Goal: Check status: Check status

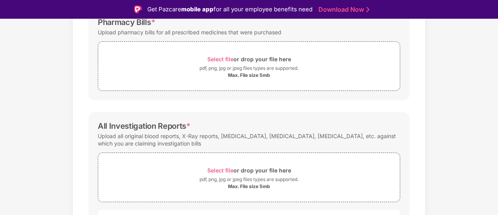
scroll to position [273, 0]
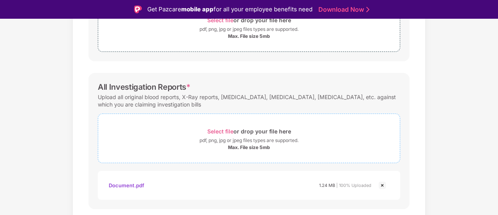
click at [223, 127] on div "Select file or drop your file here" at bounding box center [249, 131] width 84 height 11
click at [226, 132] on span "Select file" at bounding box center [220, 131] width 26 height 7
click at [227, 128] on span "Select file" at bounding box center [220, 131] width 26 height 7
click at [252, 130] on div "Select file or drop your file here" at bounding box center [249, 131] width 84 height 11
click at [382, 184] on img at bounding box center [381, 184] width 9 height 9
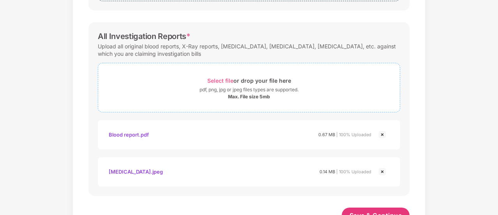
scroll to position [293, 0]
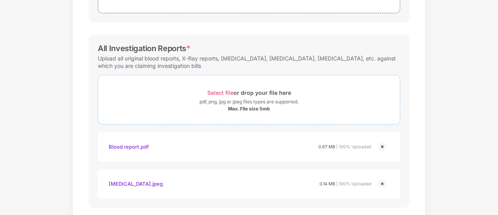
click at [228, 89] on span "Select file" at bounding box center [220, 92] width 26 height 7
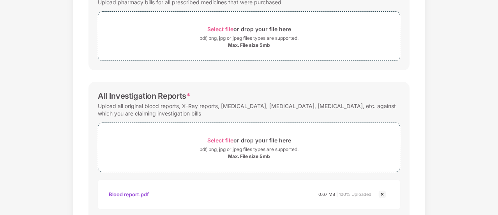
scroll to position [332, 0]
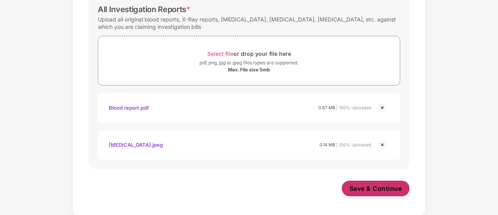
click at [365, 187] on span "Save & Continue" at bounding box center [375, 188] width 53 height 9
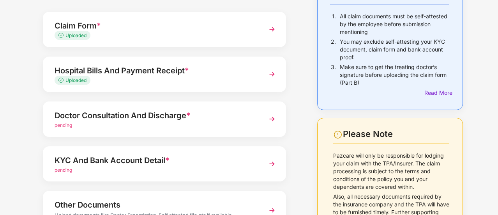
scroll to position [140, 0]
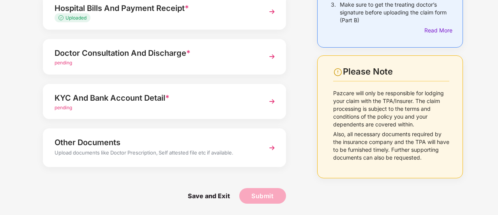
click at [138, 51] on div "Doctor Consultation And Discharge *" at bounding box center [155, 53] width 201 height 12
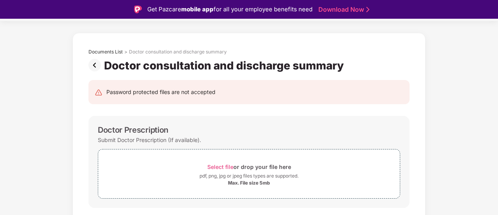
scroll to position [0, 0]
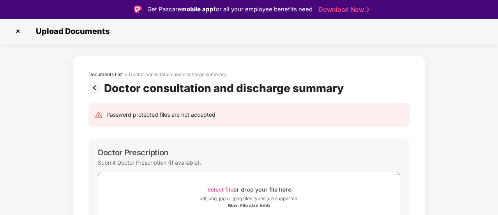
click at [17, 31] on img at bounding box center [18, 31] width 12 height 12
click at [18, 29] on img at bounding box center [18, 31] width 12 height 12
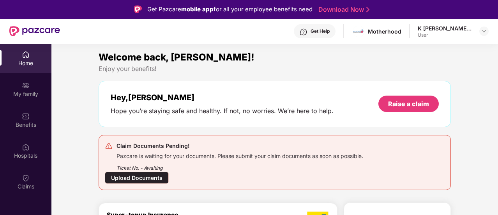
scroll to position [39, 0]
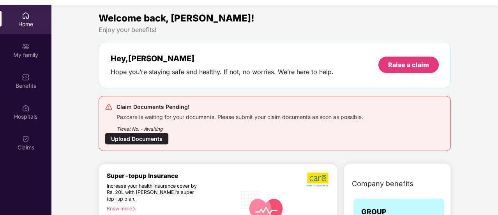
click at [151, 137] on div "Upload Documents" at bounding box center [137, 138] width 64 height 12
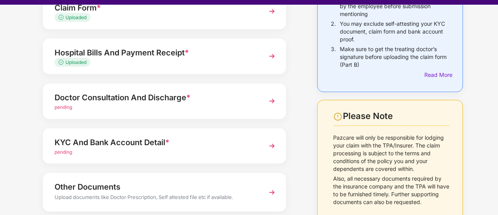
scroll to position [117, 0]
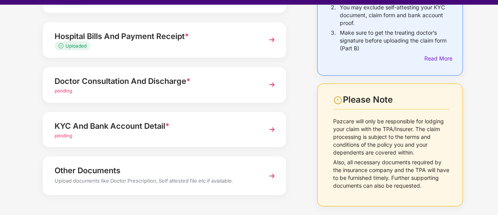
click at [150, 128] on div "KYC And Bank Account Detail *" at bounding box center [155, 126] width 201 height 12
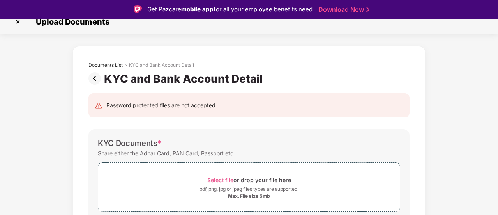
scroll to position [0, 0]
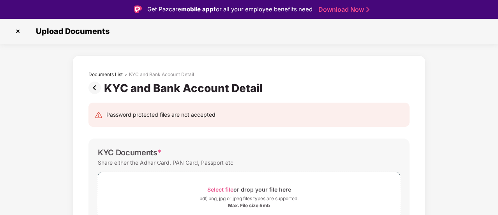
click at [91, 88] on img at bounding box center [96, 87] width 16 height 12
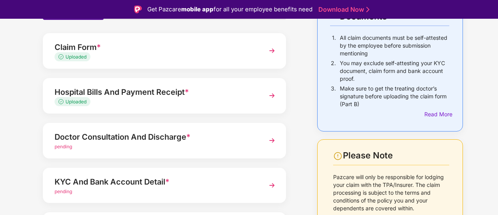
scroll to position [78, 0]
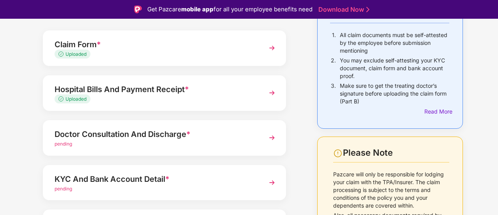
click at [155, 131] on div "Doctor Consultation And Discharge *" at bounding box center [155, 134] width 201 height 12
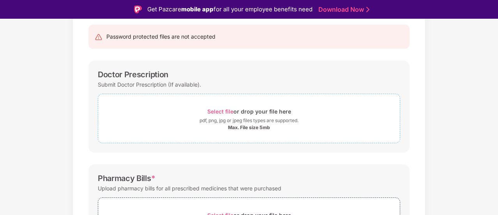
click at [223, 109] on span "Select file" at bounding box center [220, 111] width 26 height 7
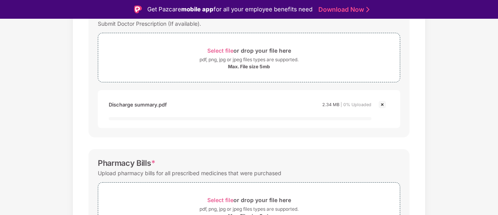
scroll to position [195, 0]
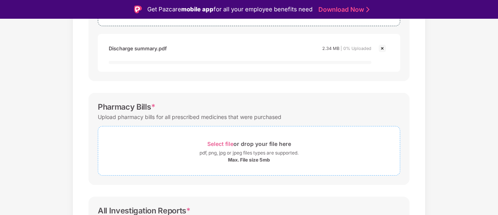
click at [228, 143] on span "Select file" at bounding box center [220, 143] width 26 height 7
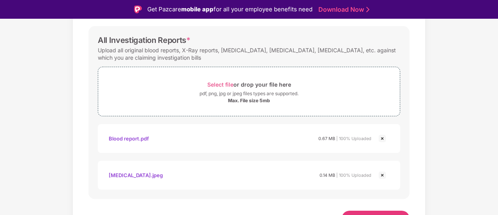
scroll to position [422, 0]
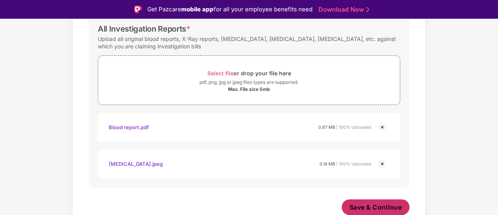
click at [375, 203] on span "Save & Continue" at bounding box center [375, 207] width 53 height 9
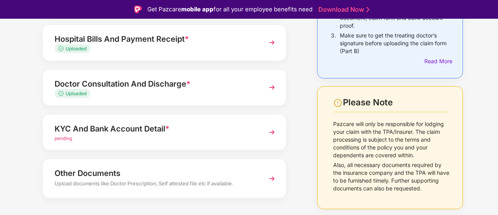
scroll to position [140, 0]
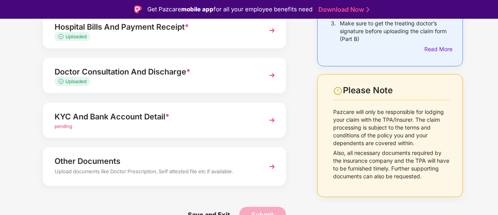
click at [166, 116] on span "*" at bounding box center [167, 116] width 4 height 9
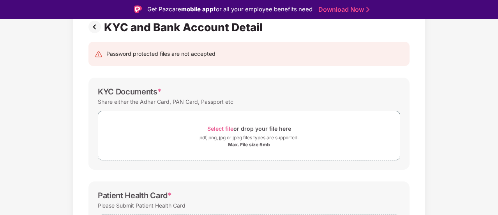
scroll to position [78, 0]
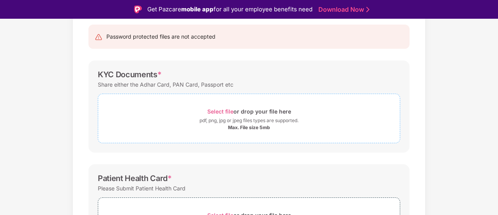
click at [217, 114] on span "Select file" at bounding box center [220, 111] width 26 height 7
click at [218, 112] on span "Select file" at bounding box center [220, 111] width 26 height 7
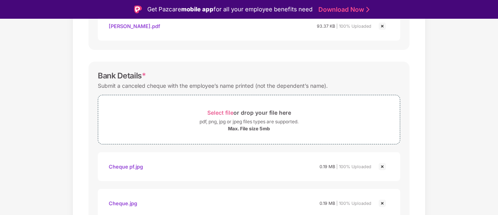
scroll to position [406, 0]
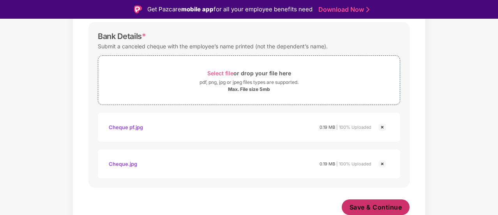
click at [376, 207] on span "Save & Continue" at bounding box center [375, 207] width 53 height 9
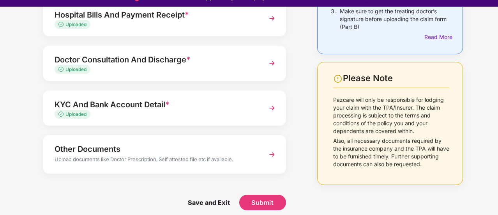
scroll to position [19, 0]
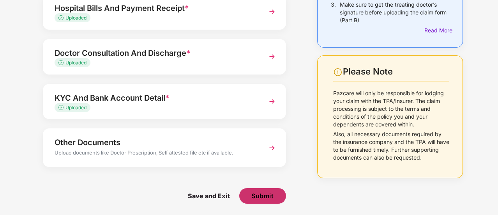
click at [266, 190] on button "Submit" at bounding box center [262, 196] width 47 height 16
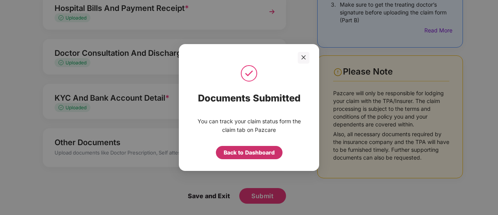
click at [252, 155] on div "Back to Dashboard" at bounding box center [249, 152] width 51 height 9
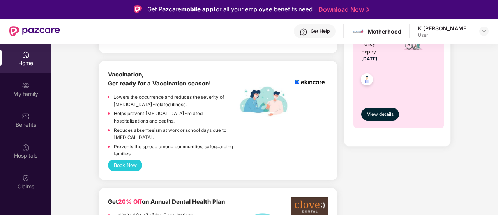
scroll to position [351, 0]
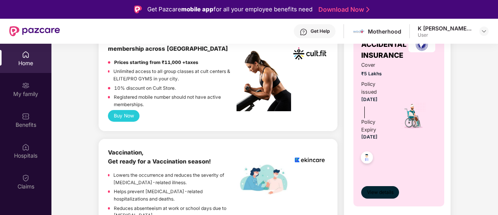
click at [383, 189] on span "View details" at bounding box center [380, 192] width 26 height 7
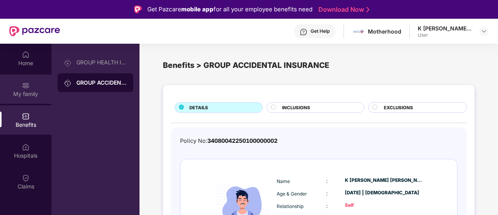
click at [27, 92] on div "My family" at bounding box center [25, 94] width 51 height 8
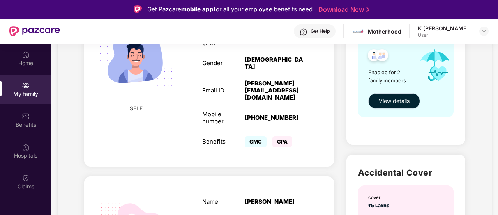
scroll to position [120, 0]
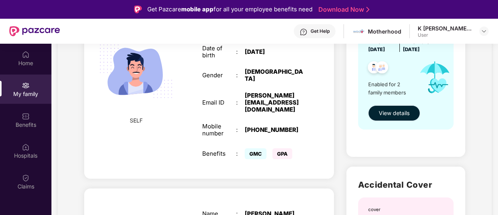
click at [382, 114] on span "View details" at bounding box center [394, 113] width 31 height 9
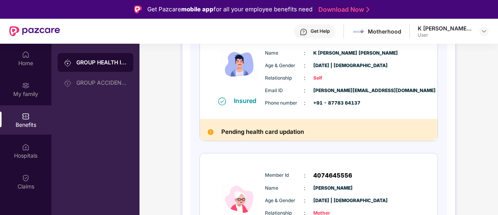
scroll to position [156, 0]
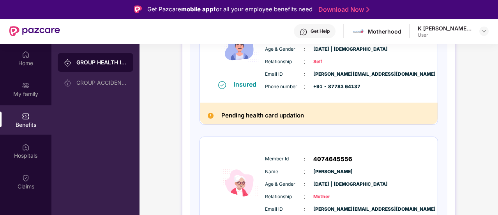
click at [296, 118] on h2 "Pending health card updation" at bounding box center [262, 115] width 83 height 10
click at [290, 113] on h2 "Pending health card updation" at bounding box center [262, 115] width 83 height 10
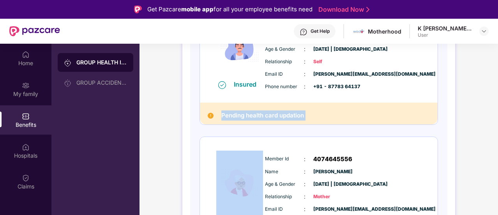
click at [290, 113] on h2 "Pending health card updation" at bounding box center [262, 115] width 83 height 10
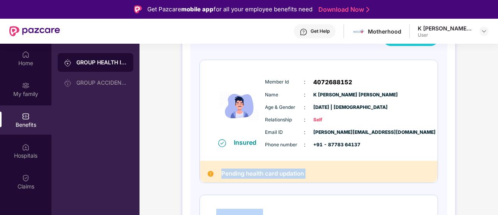
scroll to position [39, 0]
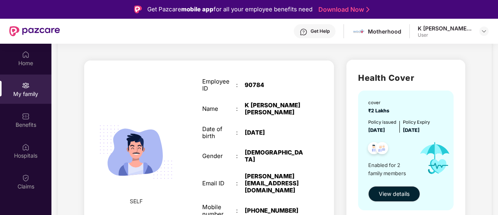
scroll to position [117, 0]
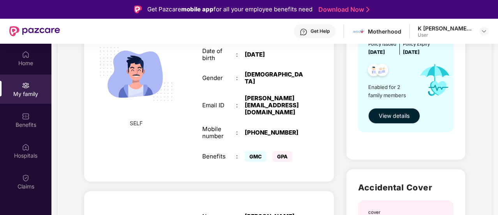
click at [395, 120] on button "View details" at bounding box center [394, 116] width 52 height 16
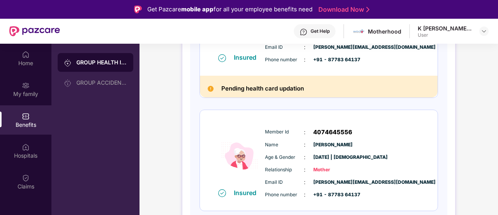
scroll to position [66, 0]
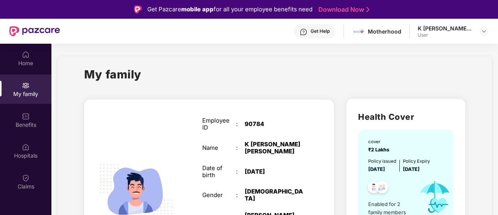
scroll to position [39, 0]
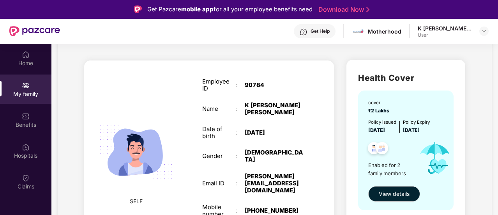
click at [390, 165] on span "Enabled for 2 family members" at bounding box center [390, 169] width 45 height 16
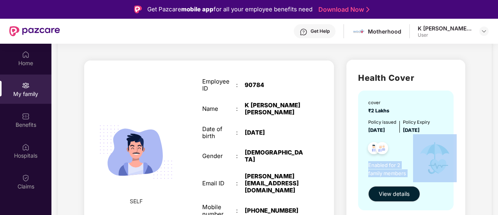
click at [390, 165] on span "Enabled for 2 family members" at bounding box center [390, 169] width 45 height 16
click at [436, 153] on img at bounding box center [435, 158] width 44 height 48
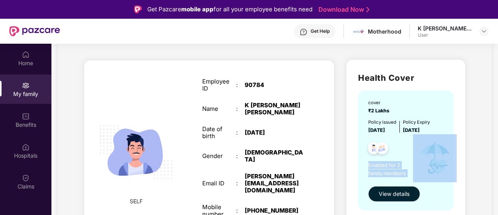
click at [436, 153] on img at bounding box center [435, 158] width 44 height 48
click at [383, 198] on span "View details" at bounding box center [394, 193] width 31 height 9
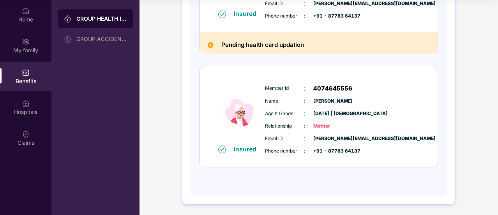
scroll to position [66, 0]
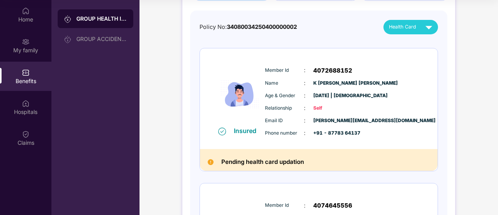
click at [294, 159] on h2 "Pending health card updation" at bounding box center [262, 162] width 83 height 10
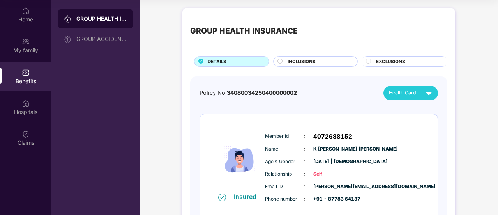
click at [322, 62] on div "INCLUSIONS" at bounding box center [319, 62] width 70 height 8
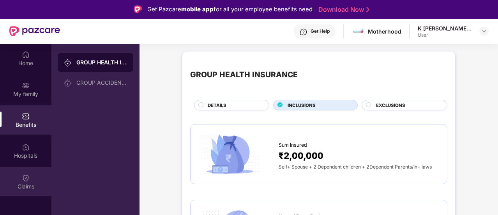
click at [27, 182] on div "Claims" at bounding box center [25, 186] width 51 height 8
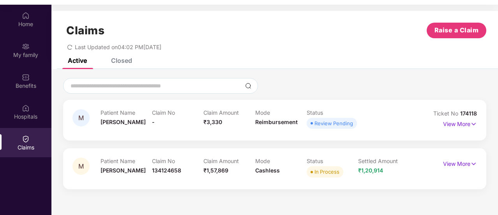
scroll to position [44, 0]
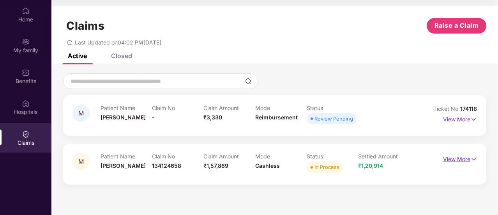
click at [460, 159] on p "View More" at bounding box center [460, 158] width 34 height 11
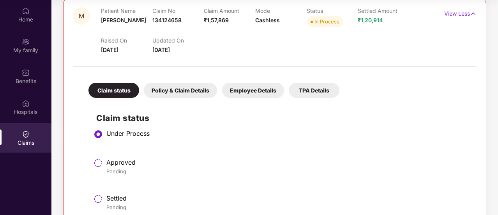
scroll to position [163, 0]
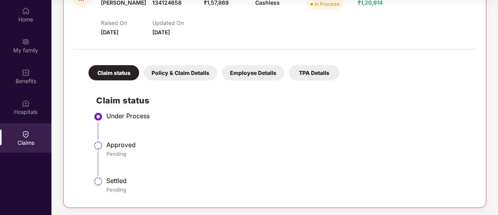
click at [172, 74] on div "Policy & Claim Details" at bounding box center [180, 72] width 73 height 15
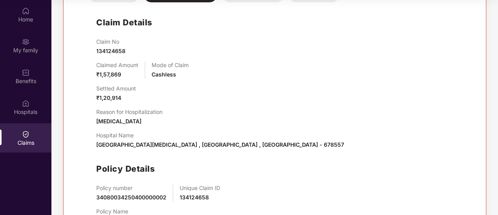
scroll to position [274, 0]
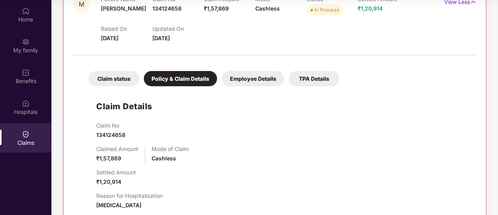
click at [237, 80] on div "Employee Details" at bounding box center [253, 78] width 62 height 15
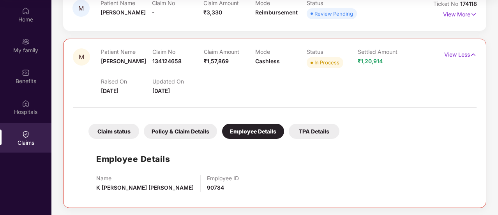
click at [298, 130] on div "TPA Details" at bounding box center [314, 130] width 51 height 15
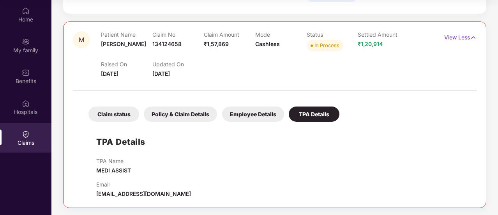
click at [332, 44] on div "In Process" at bounding box center [326, 45] width 25 height 8
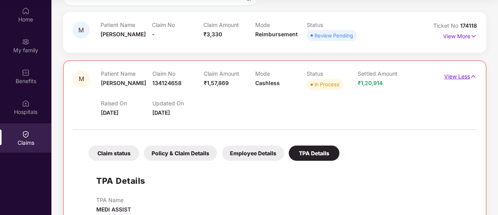
click at [451, 73] on p "View Less" at bounding box center [460, 75] width 32 height 11
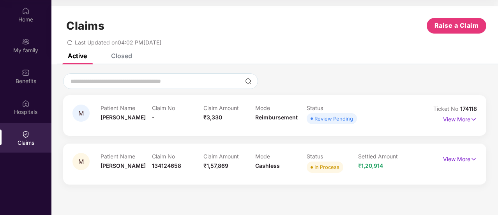
click at [334, 120] on div "Review Pending" at bounding box center [333, 119] width 39 height 8
click at [473, 119] on img at bounding box center [473, 119] width 7 height 9
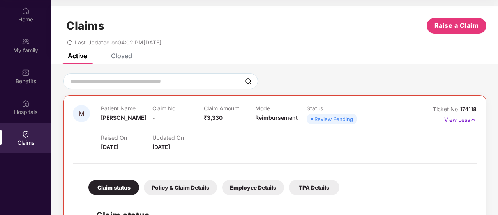
scroll to position [78, 0]
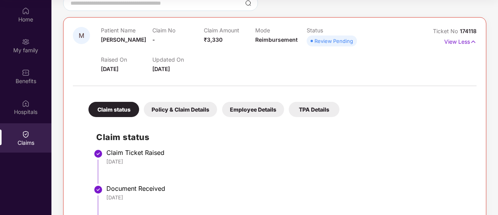
click at [122, 107] on div "Claim status" at bounding box center [113, 109] width 51 height 15
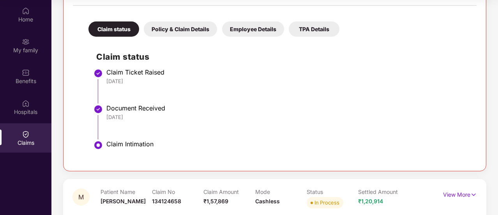
scroll to position [170, 0]
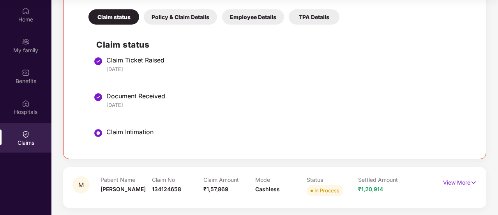
click at [228, 168] on div "M Patient Name [PERSON_NAME] Claim No 134124658 Claim Amount ₹1,57,869 Mode Cas…" at bounding box center [274, 187] width 423 height 41
click at [261, 182] on p "Mode" at bounding box center [280, 179] width 51 height 7
click at [296, 185] on div "Mode Cashless" at bounding box center [280, 186] width 51 height 21
click at [457, 182] on p "View More" at bounding box center [460, 181] width 34 height 11
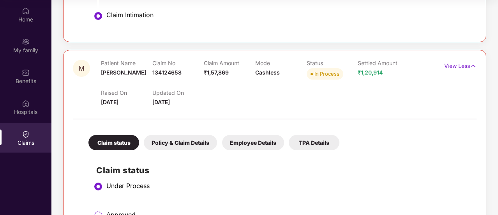
scroll to position [356, 0]
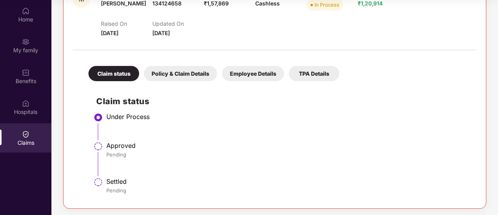
click at [198, 76] on div "Policy & Claim Details" at bounding box center [180, 73] width 73 height 15
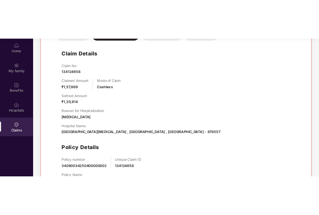
scroll to position [467, 0]
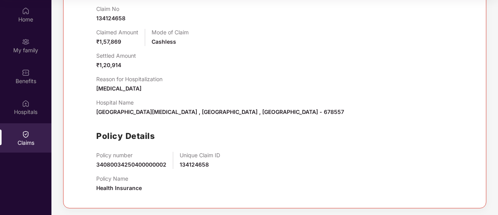
drag, startPoint x: 238, startPoint y: 111, endPoint x: 244, endPoint y: 113, distance: 6.4
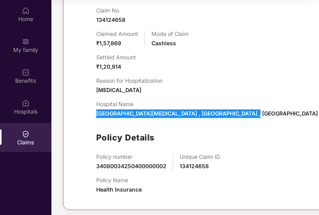
drag, startPoint x: 96, startPoint y: 182, endPoint x: 243, endPoint y: 183, distance: 147.3
click at [243, 183] on div "Claim Details Claim No 134124658 Claimed Amount ₹1,57,869 Mode of Claim Cashles…" at bounding box center [212, 87] width 263 height 225
drag, startPoint x: 241, startPoint y: 186, endPoint x: 231, endPoint y: 187, distance: 9.9
click at [241, 118] on div "Hospital Name [GEOGRAPHIC_DATA][MEDICAL_DATA] , [GEOGRAPHIC_DATA] , [GEOGRAPHIC…" at bounding box center [220, 109] width 248 height 17
click at [206, 118] on div "Hospital Name [GEOGRAPHIC_DATA][MEDICAL_DATA] , [GEOGRAPHIC_DATA] , [GEOGRAPHIC…" at bounding box center [220, 109] width 248 height 17
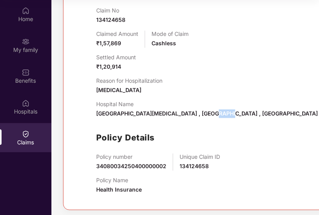
drag, startPoint x: 206, startPoint y: 183, endPoint x: 196, endPoint y: 183, distance: 10.1
click at [196, 117] on span "[GEOGRAPHIC_DATA][MEDICAL_DATA] , [GEOGRAPHIC_DATA] , [GEOGRAPHIC_DATA] - 678557" at bounding box center [220, 113] width 248 height 7
drag, startPoint x: 96, startPoint y: 184, endPoint x: 115, endPoint y: 183, distance: 19.1
click at [115, 117] on span "[GEOGRAPHIC_DATA][MEDICAL_DATA] , [GEOGRAPHIC_DATA] , [GEOGRAPHIC_DATA] - 678557" at bounding box center [220, 113] width 248 height 7
click at [120, 191] on div "Claim No 134124658 Claimed Amount ₹1,57,869 Mode of Claim Cashless Settled Amou…" at bounding box center [220, 103] width 248 height 193
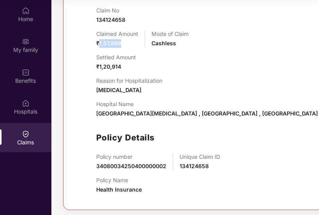
drag, startPoint x: 100, startPoint y: 111, endPoint x: 122, endPoint y: 113, distance: 21.6
click at [122, 48] on div "Claimed Amount ₹1,57,869" at bounding box center [117, 39] width 42 height 17
drag, startPoint x: 123, startPoint y: 135, endPoint x: 99, endPoint y: 136, distance: 23.8
click at [99, 71] on div "Settled Amount ₹1,20,914" at bounding box center [116, 62] width 40 height 17
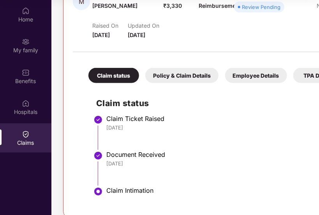
scroll to position [0, 0]
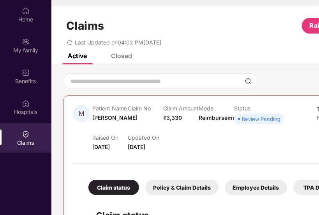
click at [125, 58] on div "Closed" at bounding box center [121, 56] width 21 height 8
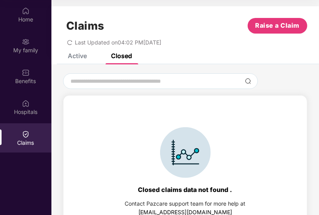
click at [77, 53] on div "Claims Raise a Claim Last Updated on 04:02 PM[DATE]" at bounding box center [185, 29] width 268 height 47
click at [83, 56] on div "Active" at bounding box center [77, 56] width 19 height 8
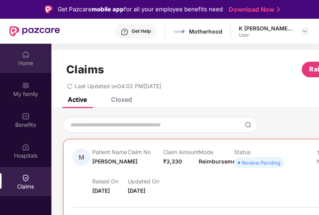
click at [24, 60] on div "Home" at bounding box center [25, 63] width 51 height 8
